Goal: Task Accomplishment & Management: Use online tool/utility

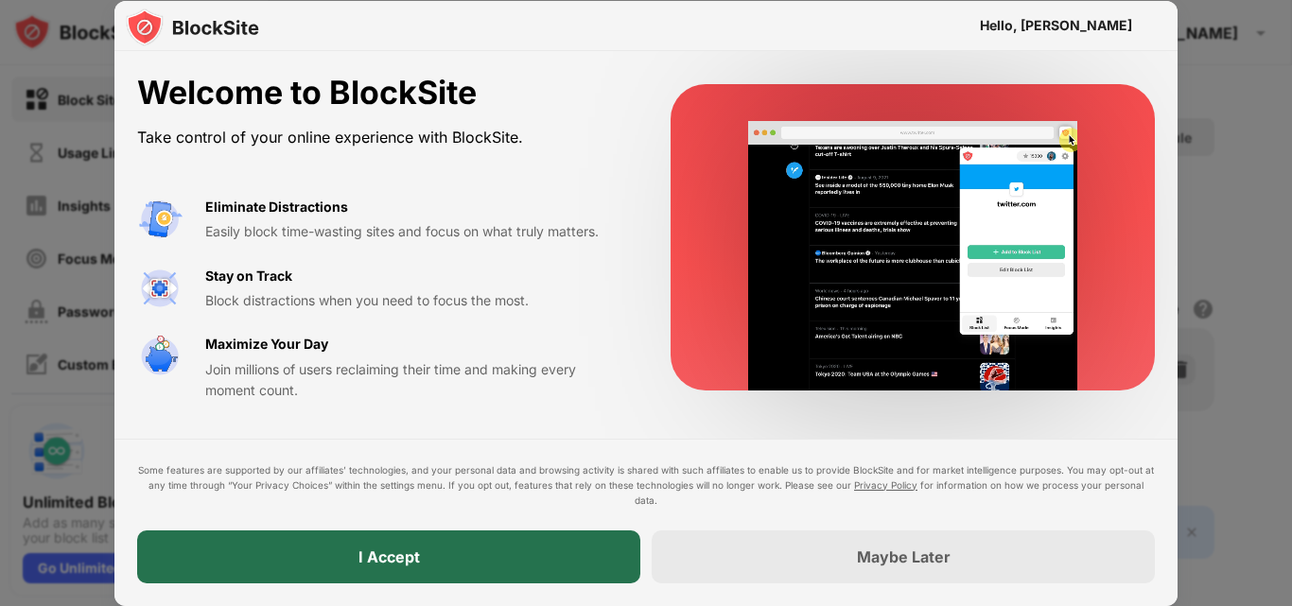
click at [484, 548] on div "I Accept" at bounding box center [388, 557] width 503 height 53
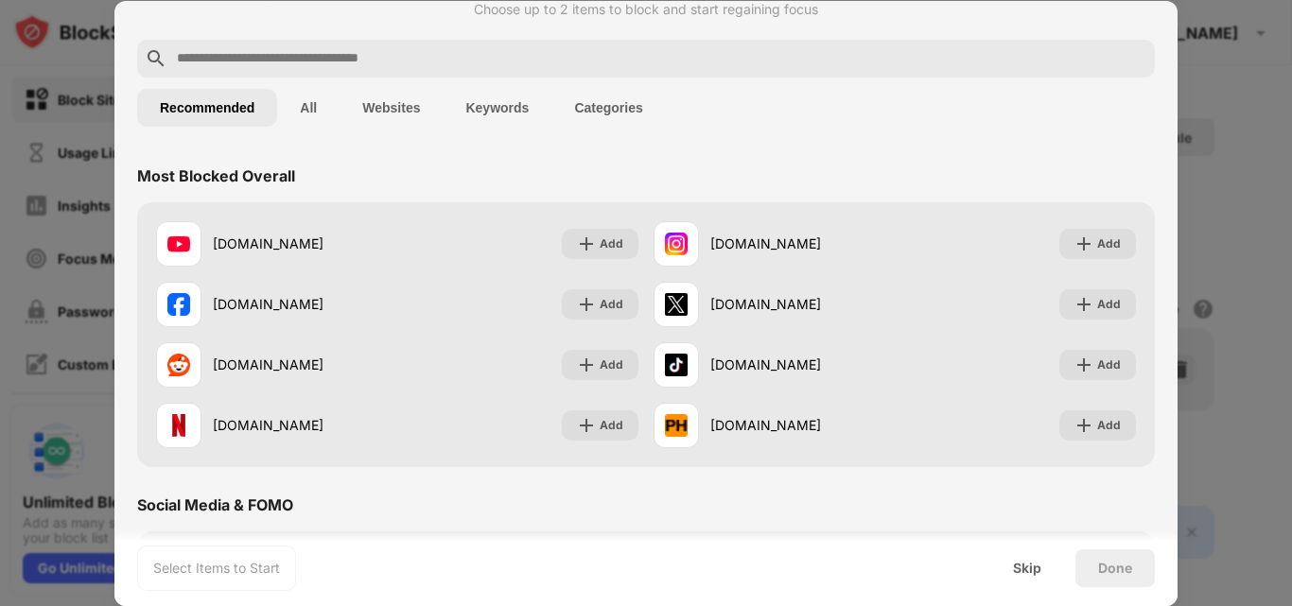
scroll to position [51, 0]
click at [243, 46] on div at bounding box center [646, 60] width 1018 height 38
click at [237, 59] on input "text" at bounding box center [661, 59] width 973 height 23
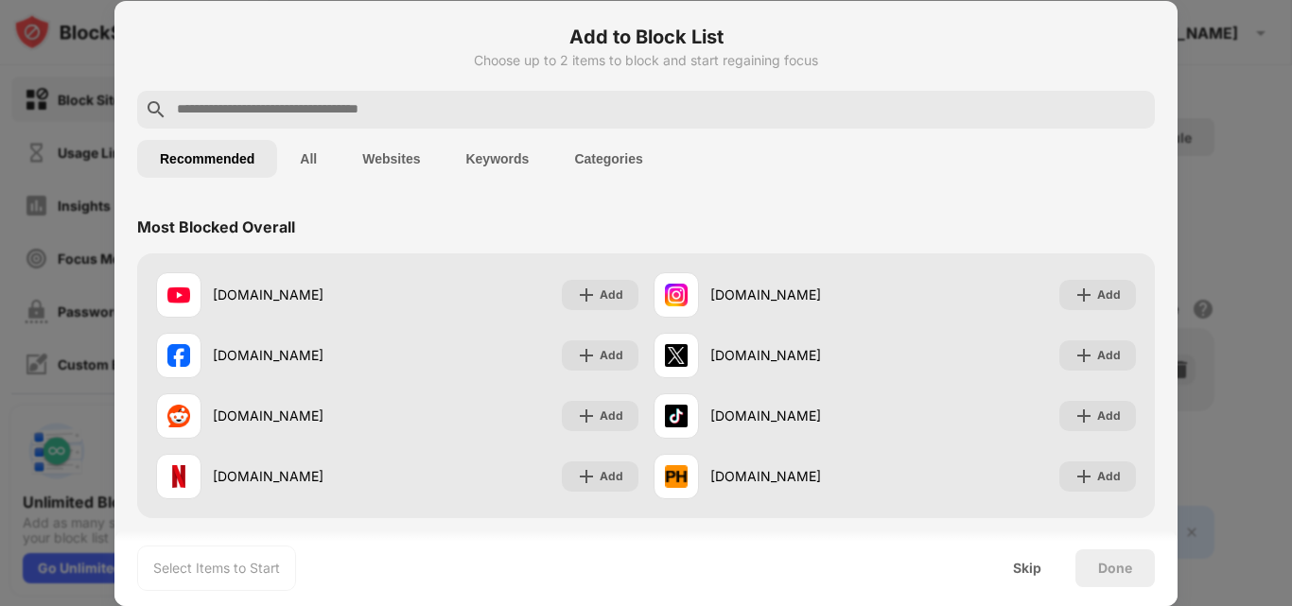
scroll to position [0, 0]
click at [422, 154] on button "Websites" at bounding box center [391, 160] width 103 height 38
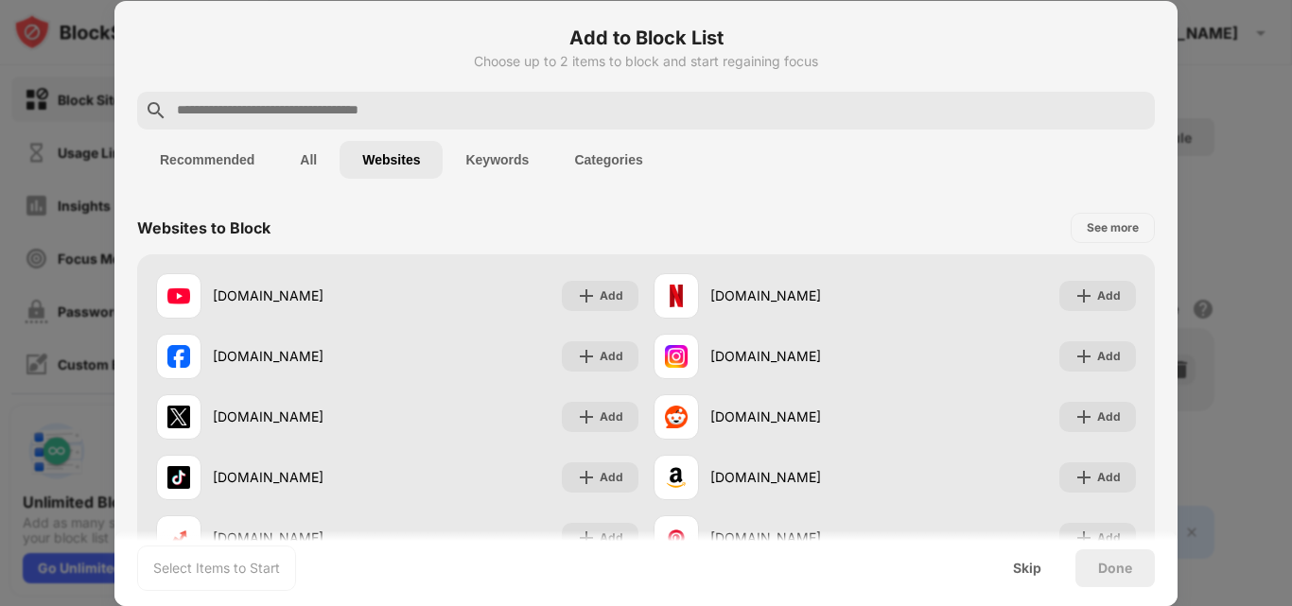
click at [231, 107] on input "text" at bounding box center [661, 110] width 973 height 23
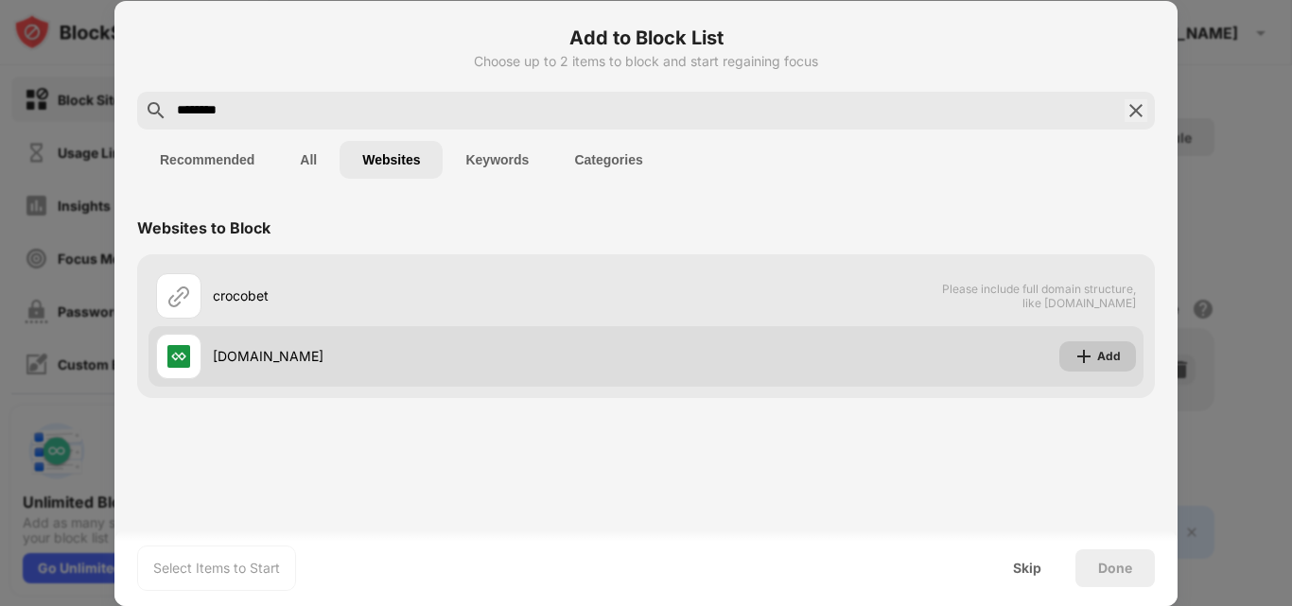
type input "********"
click at [1079, 364] on img at bounding box center [1084, 356] width 19 height 19
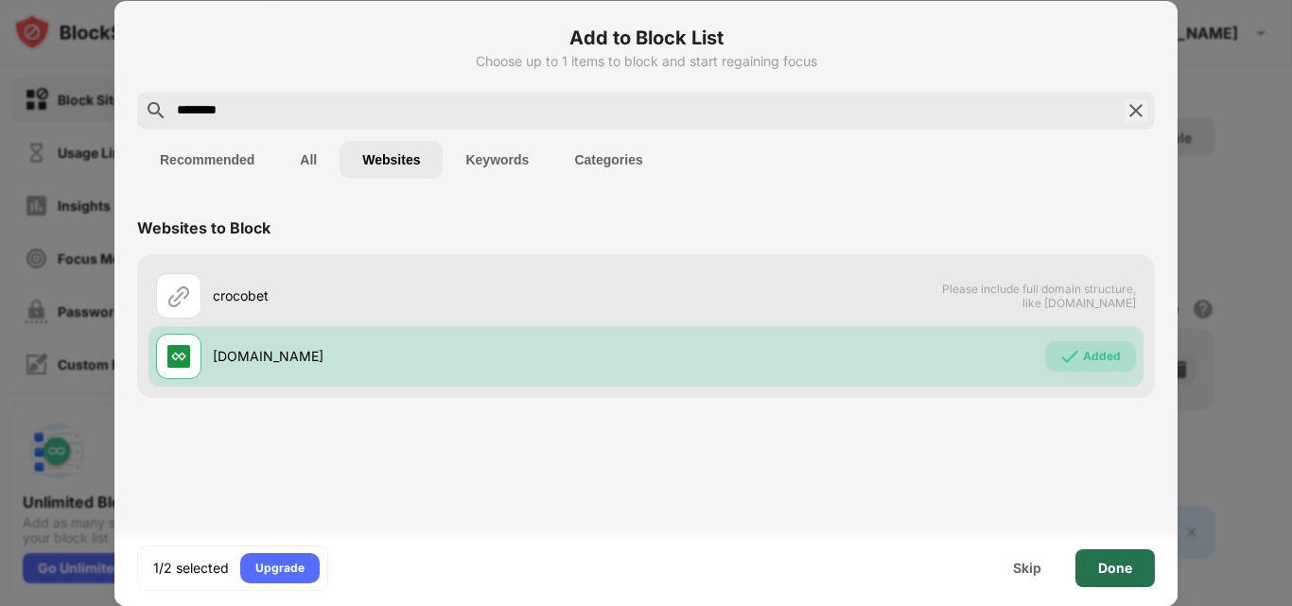
click at [1106, 561] on div "Done" at bounding box center [1115, 568] width 34 height 15
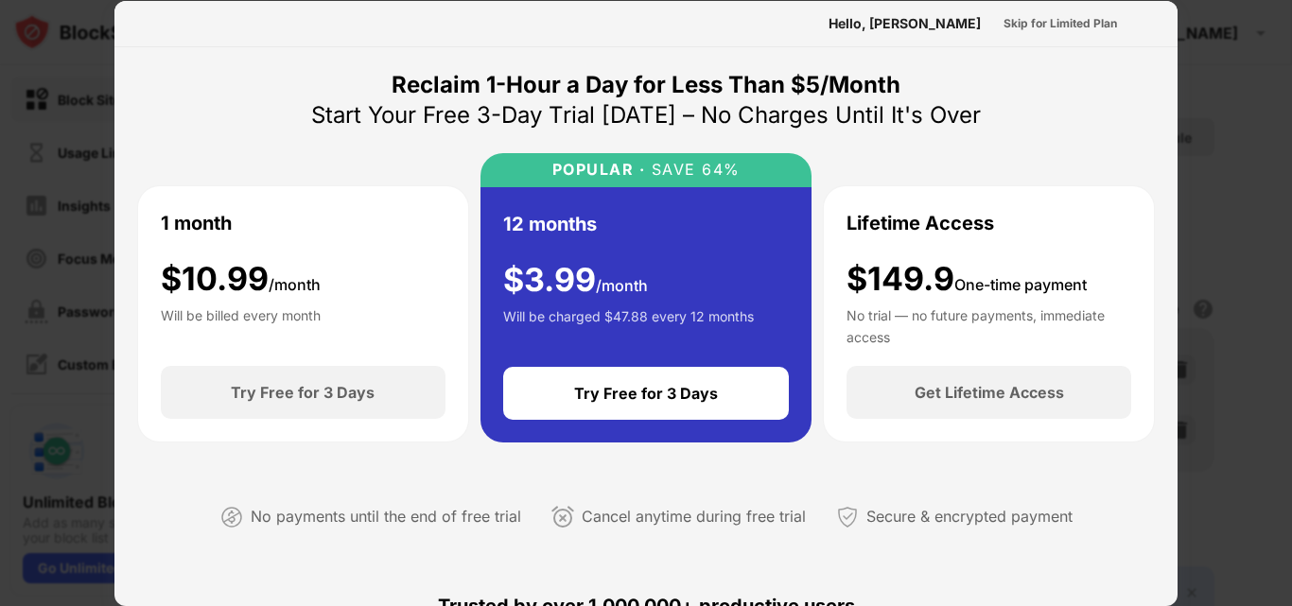
click at [1248, 279] on div at bounding box center [646, 303] width 1292 height 606
click at [1247, 279] on div at bounding box center [646, 303] width 1292 height 606
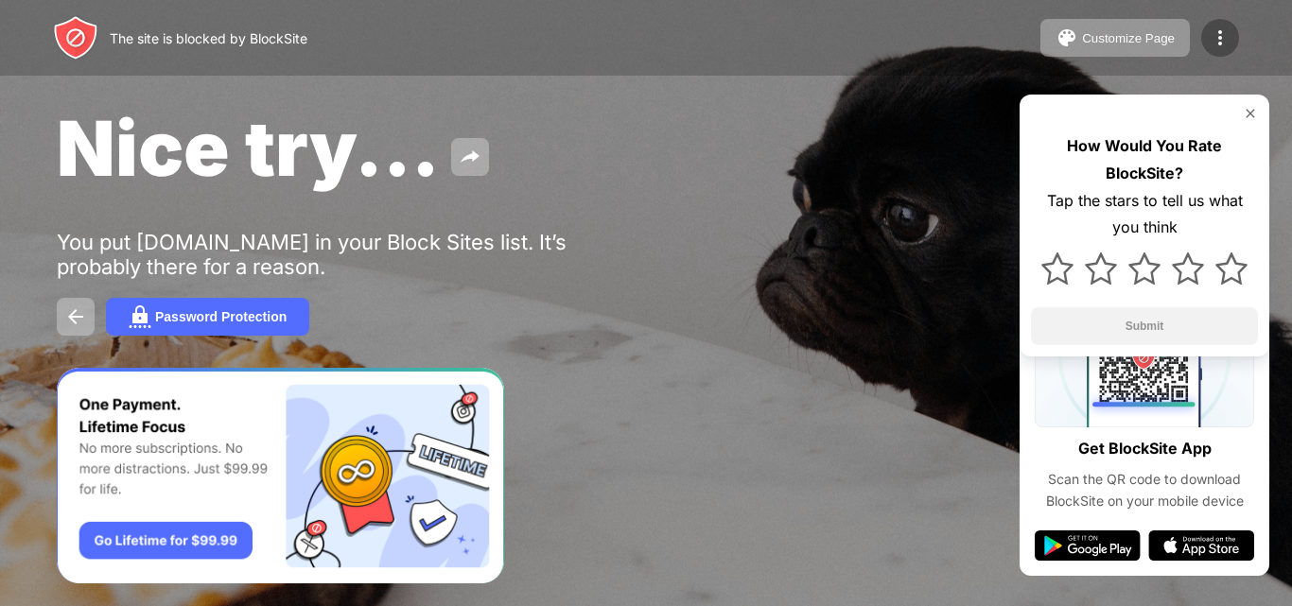
click at [1224, 41] on img at bounding box center [1220, 37] width 23 height 23
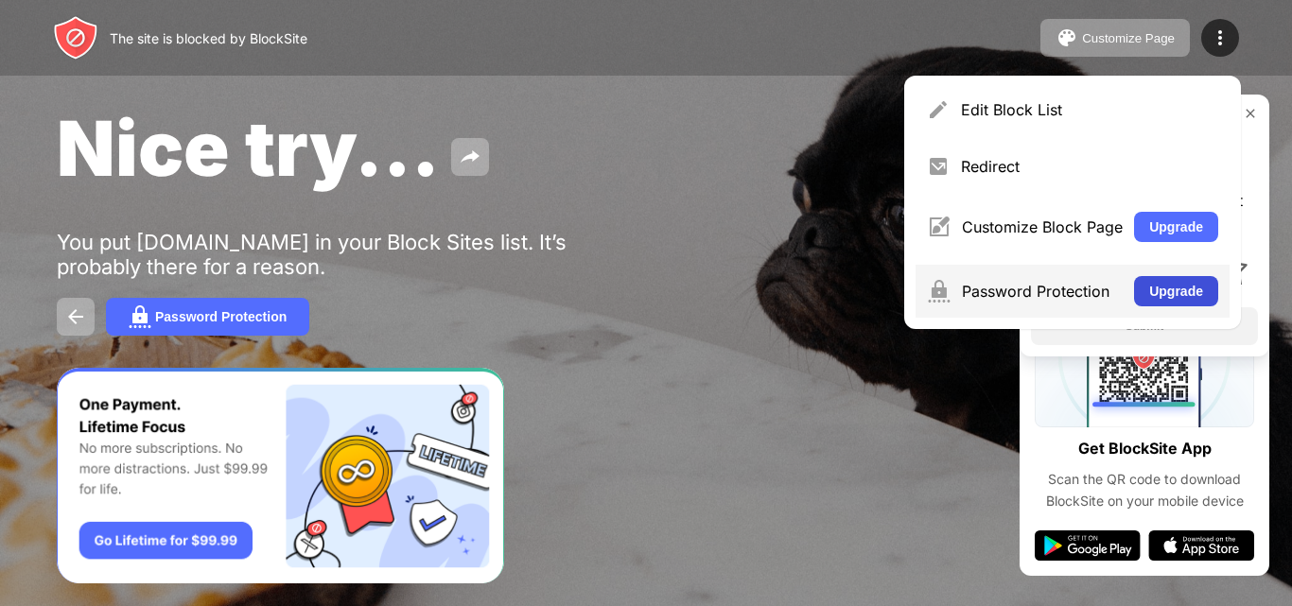
click at [1143, 284] on button "Upgrade" at bounding box center [1176, 291] width 84 height 30
